Goal: Navigation & Orientation: Find specific page/section

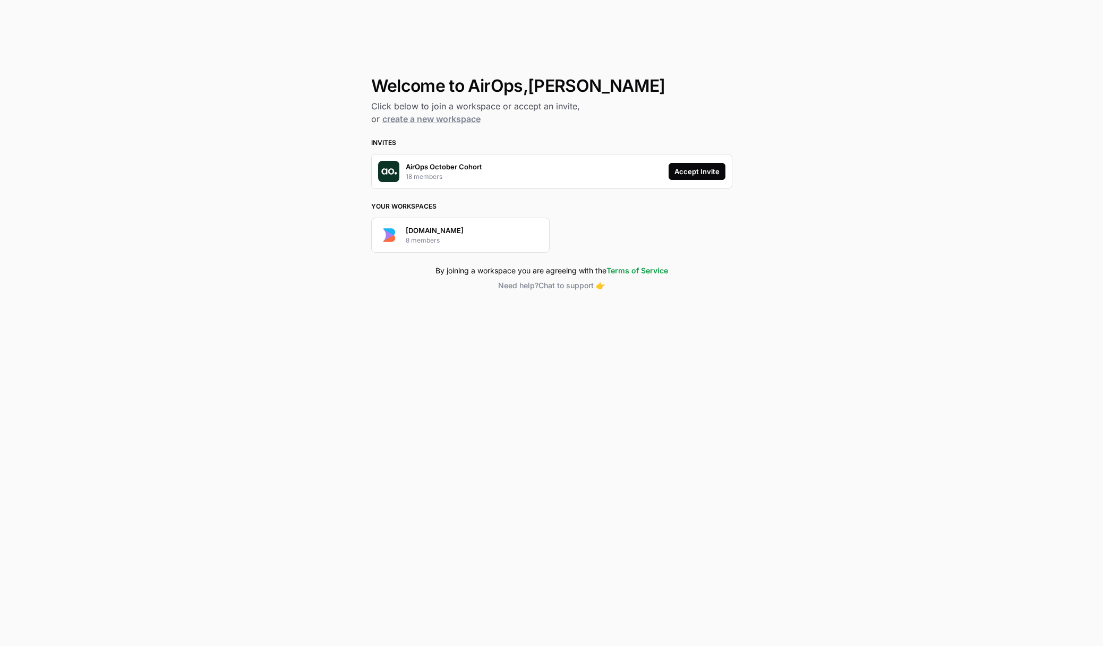
click at [707, 176] on div "Accept Invite" at bounding box center [696, 171] width 45 height 11
